Goal: Transaction & Acquisition: Purchase product/service

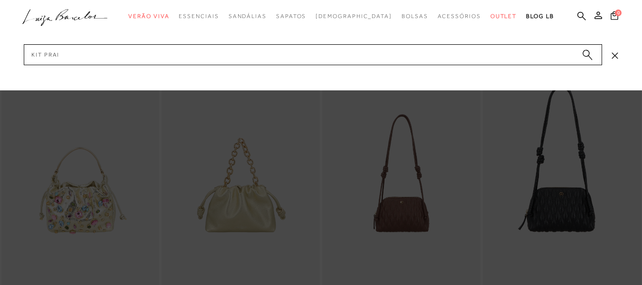
type input "kit praia"
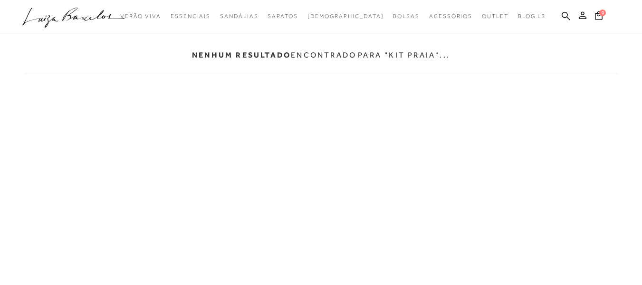
click at [571, 15] on ul ".a{fill-rule:evenodd;} Verão Viva Em alta Modelo Essenciais" at bounding box center [313, 17] width 583 height 18
click at [563, 15] on icon at bounding box center [566, 15] width 9 height 9
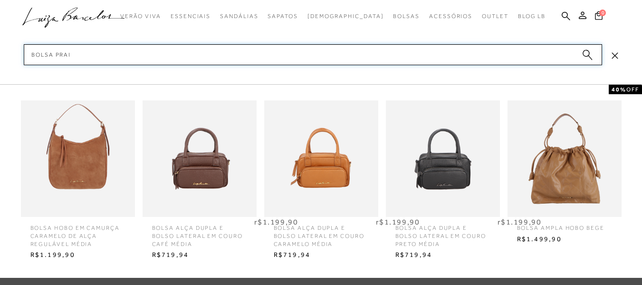
type input "bolsa praia"
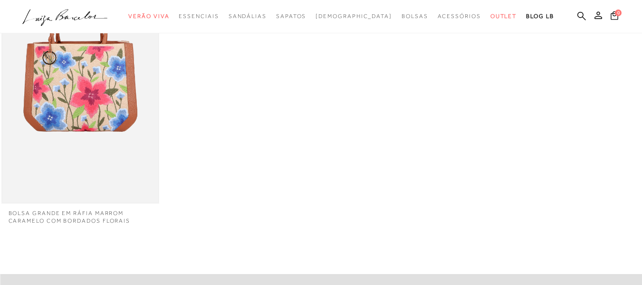
scroll to position [190, 0]
